Goal: Task Accomplishment & Management: Manage account settings

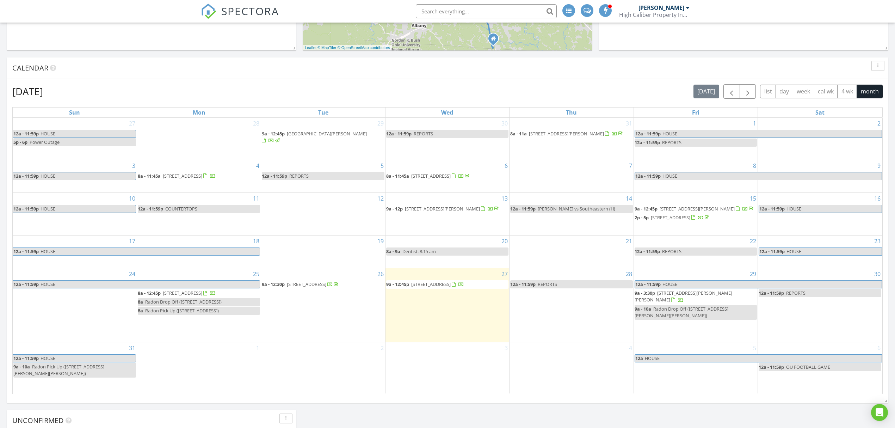
scroll to position [282, 0]
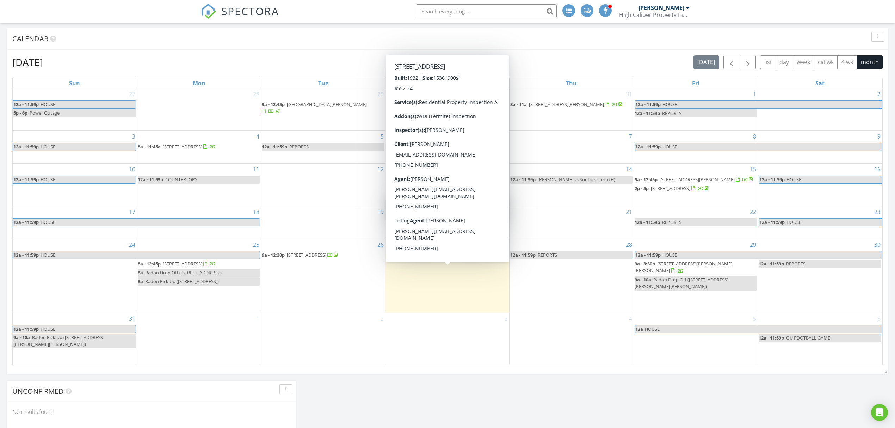
click at [437, 258] on span "226 W Columbus St, Nelsonville 45764" at bounding box center [430, 255] width 39 height 6
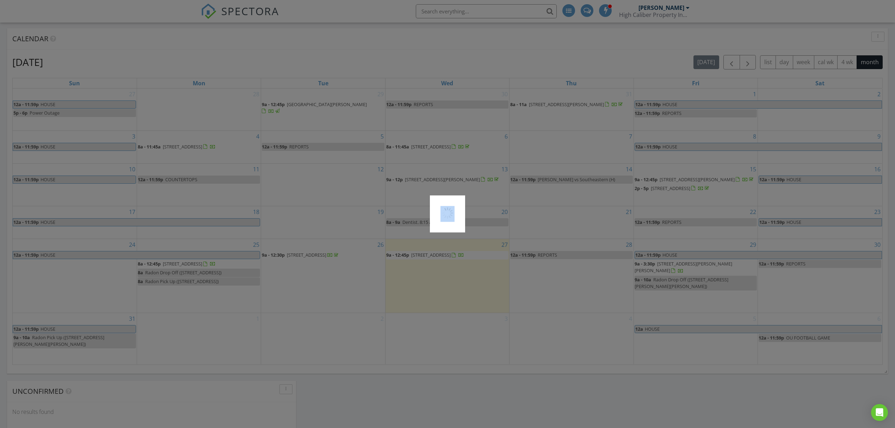
click at [437, 264] on div at bounding box center [447, 214] width 895 height 428
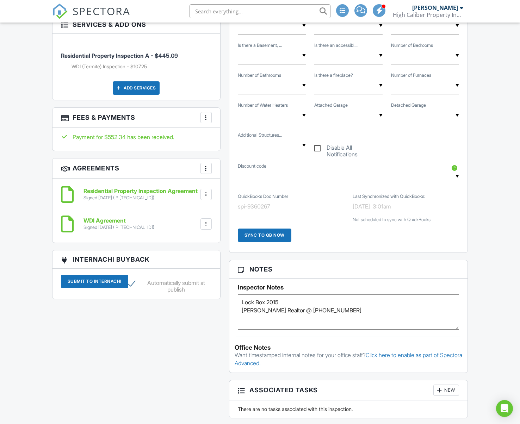
scroll to position [424, 0]
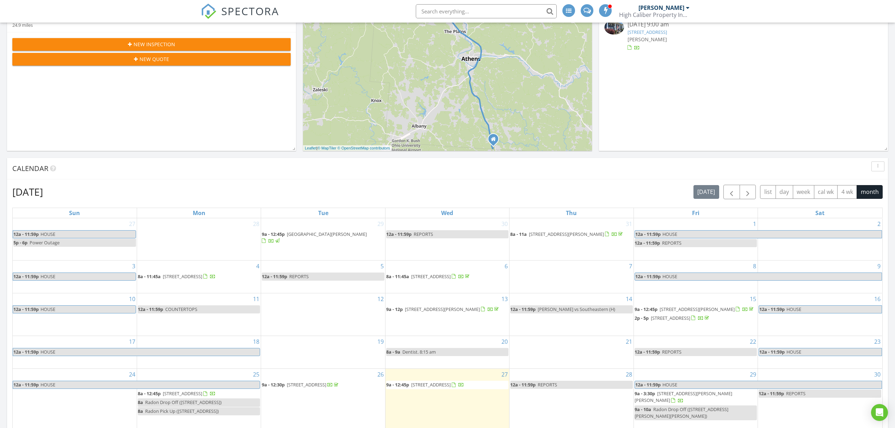
scroll to position [235, 0]
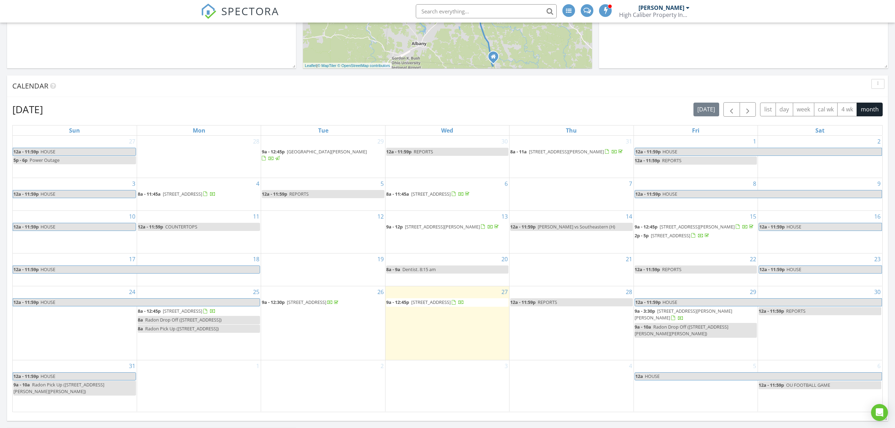
click at [421, 305] on span "[STREET_ADDRESS]" at bounding box center [430, 302] width 39 height 6
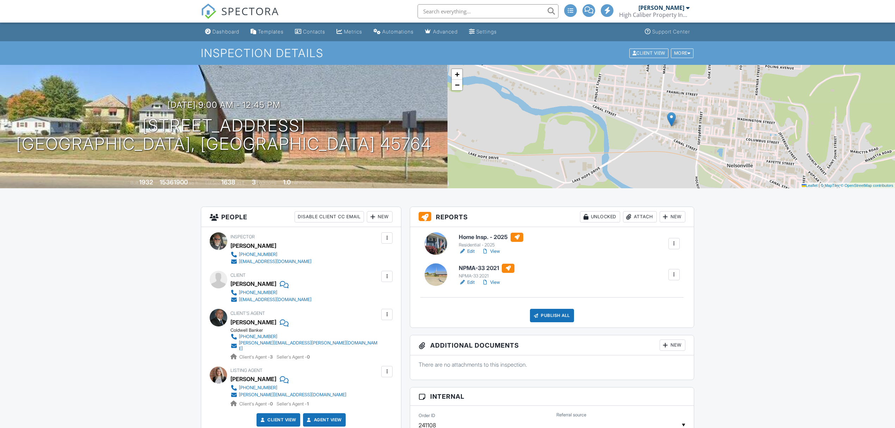
click at [472, 252] on link "Edit" at bounding box center [467, 251] width 16 height 7
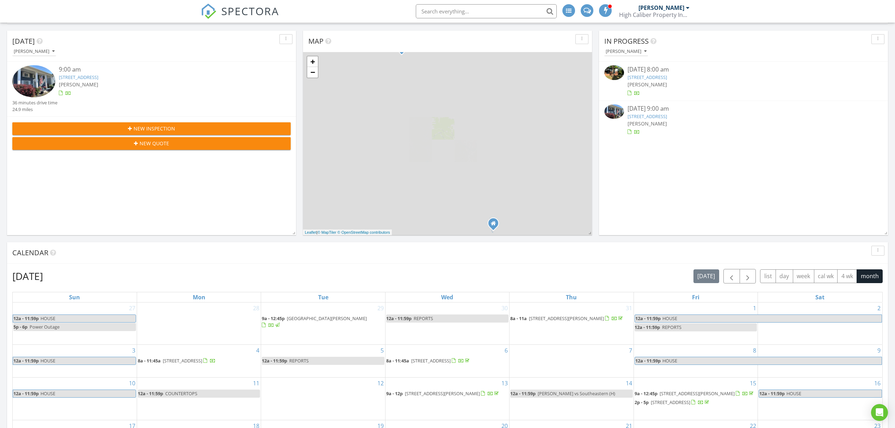
scroll to position [188, 0]
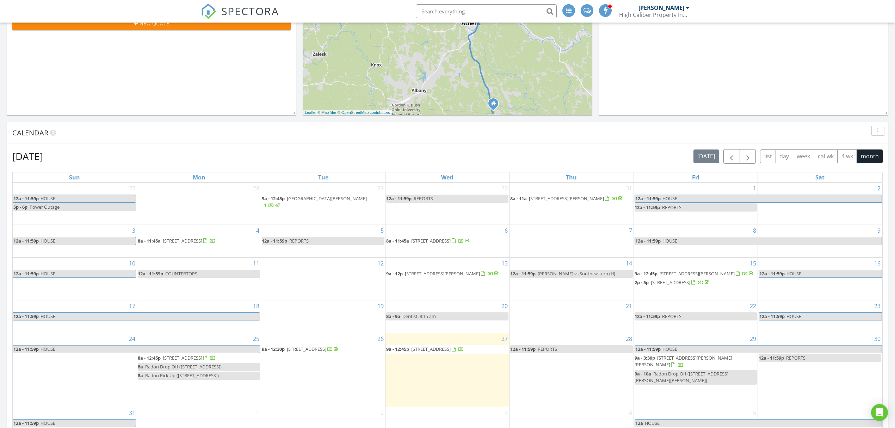
click at [199, 361] on span "[STREET_ADDRESS]" at bounding box center [182, 358] width 39 height 6
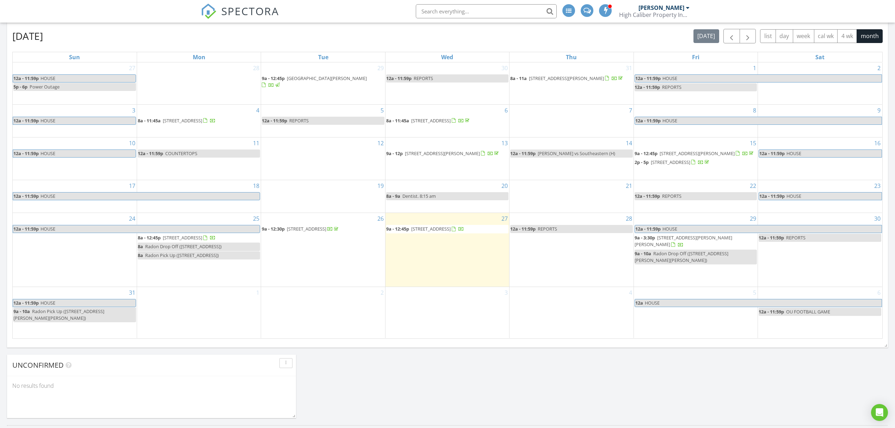
scroll to position [329, 0]
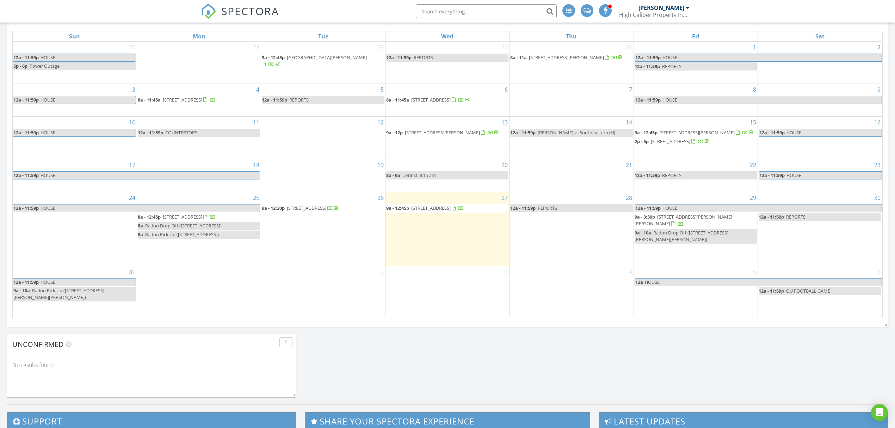
click at [422, 211] on span "[STREET_ADDRESS]" at bounding box center [430, 208] width 39 height 6
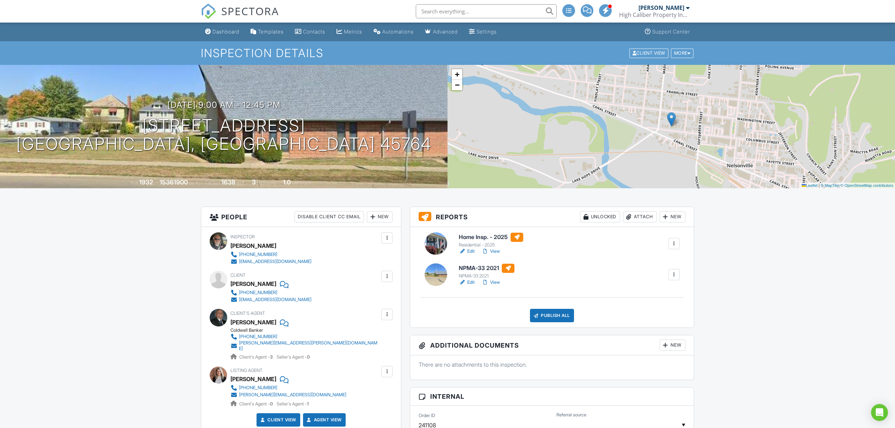
click at [473, 250] on link "Edit" at bounding box center [467, 251] width 16 height 7
